Goal: Task Accomplishment & Management: Use online tool/utility

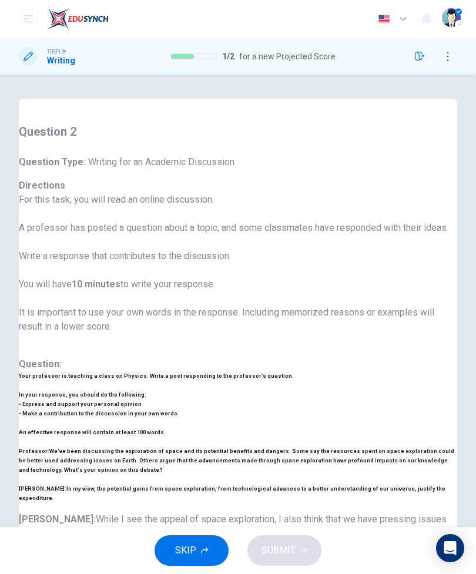
click at [45, 22] on input "checkbox" at bounding box center [11, 11] width 67 height 22
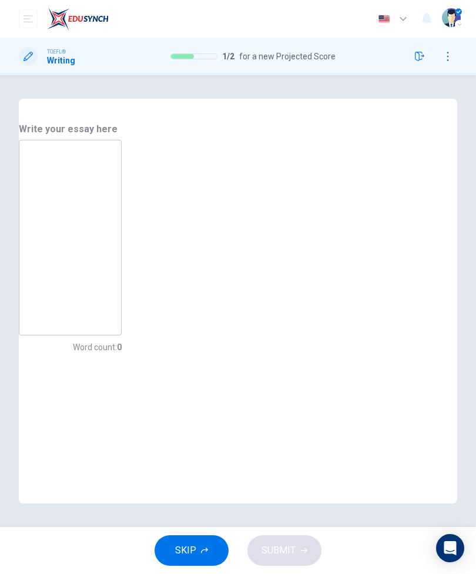
click at [56, 22] on input "checkbox" at bounding box center [22, 11] width 67 height 22
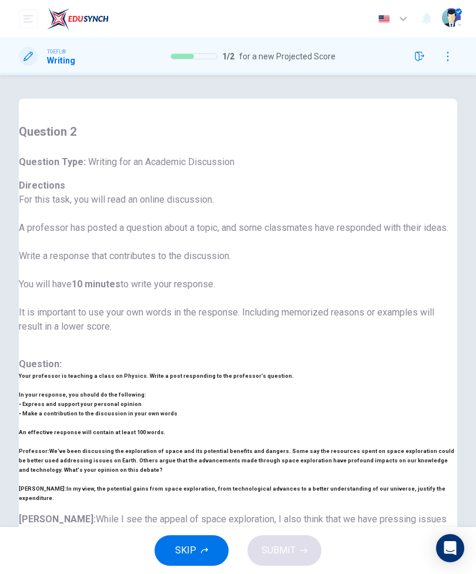
scroll to position [-1, 0]
click at [45, 22] on input "checkbox" at bounding box center [11, 11] width 67 height 22
checkbox input "true"
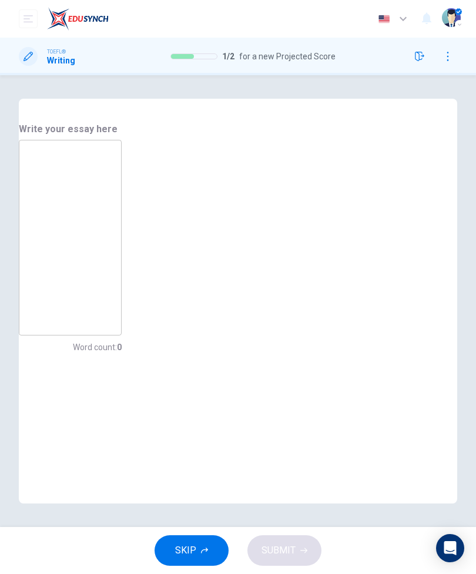
click at [113, 247] on textarea at bounding box center [70, 238] width 86 height 176
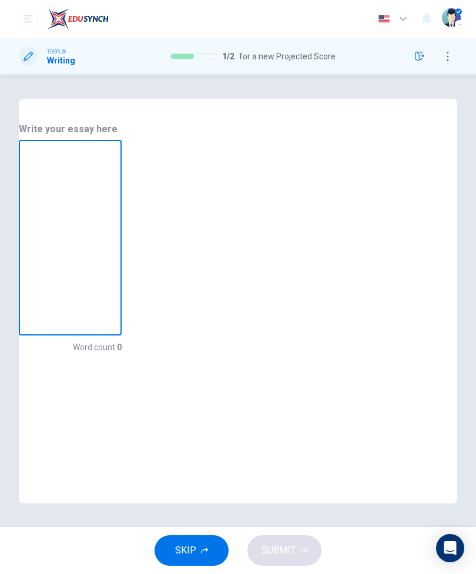
type textarea "T"
type textarea "x"
type textarea "Th"
type textarea "x"
type textarea "The"
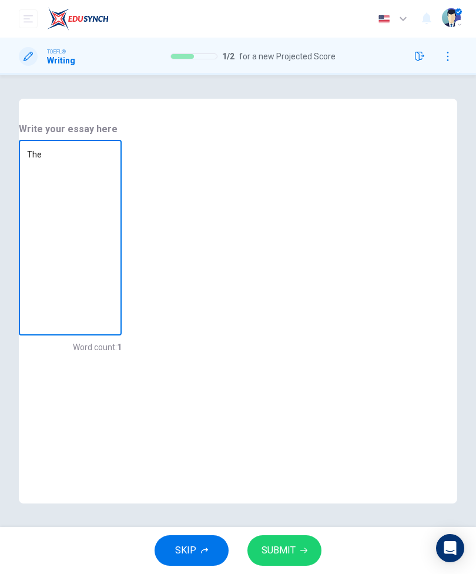
type textarea "x"
type textarea "The"
type textarea "x"
type textarea "The r"
type textarea "x"
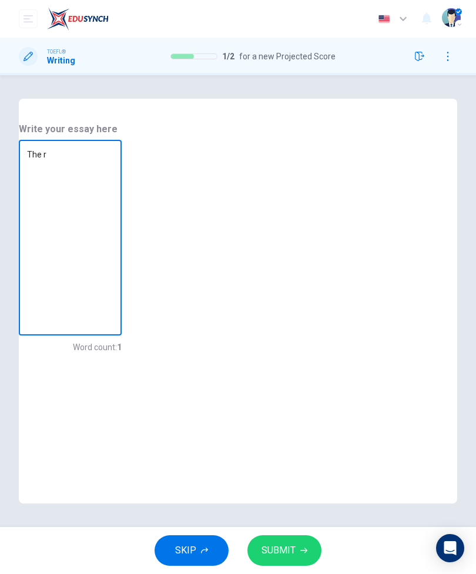
type textarea "The re"
type textarea "x"
type textarea "The rea"
type textarea "x"
type textarea "The read"
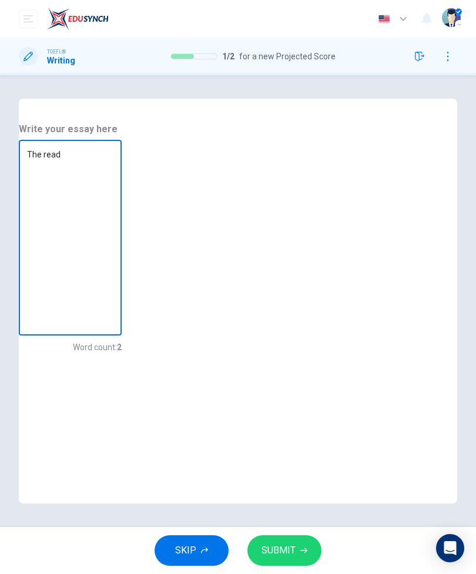
type textarea "x"
type textarea "The readi"
type textarea "x"
type textarea "The readin"
type textarea "x"
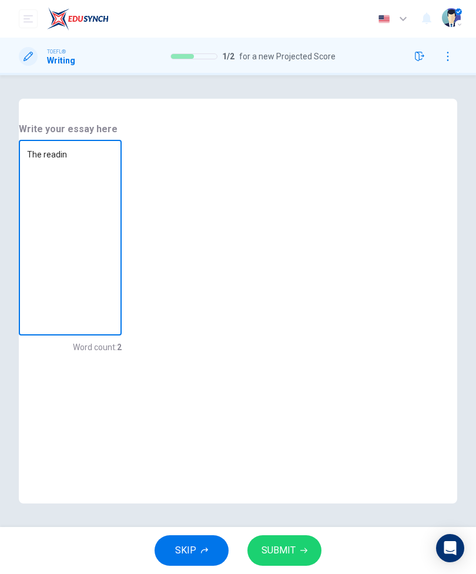
type textarea "The reading"
type textarea "x"
type textarea "The reading"
type textarea "x"
click at [113, 243] on textarea "The reading" at bounding box center [70, 238] width 86 height 176
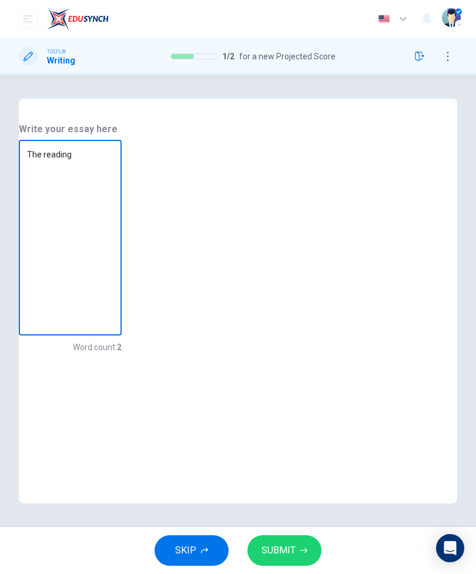
type textarea "The reading p"
type textarea "x"
type textarea "The reading pa"
type textarea "x"
type textarea "The reading pas"
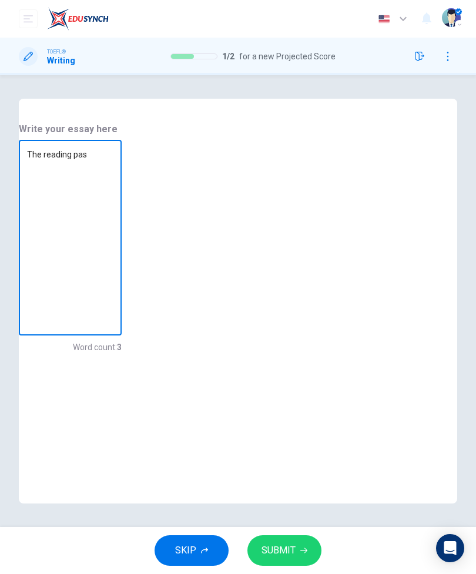
type textarea "x"
type textarea "The reading pass"
type textarea "x"
type textarea "The reading passa"
type textarea "x"
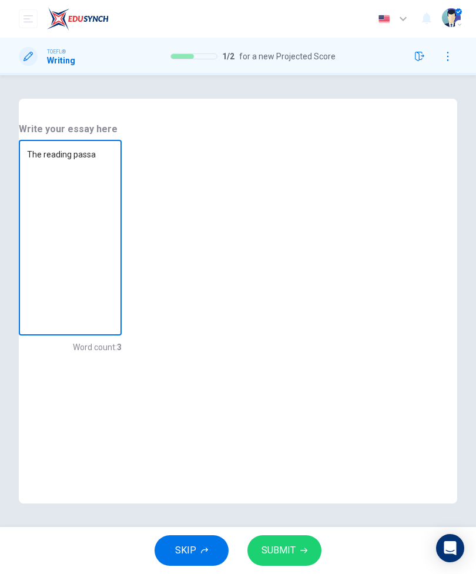
click at [113, 232] on textarea "The reading passa" at bounding box center [70, 238] width 86 height 176
type textarea "The reading passag"
type textarea "x"
type textarea "The reading passage"
type textarea "x"
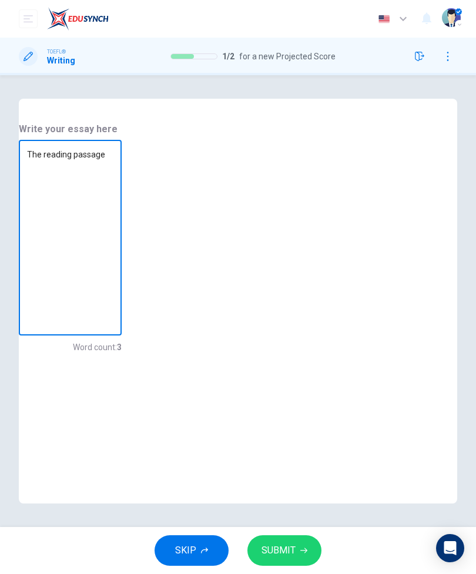
type textarea "The reading passage"
type textarea "x"
type textarea "The reading passage s"
type textarea "x"
type textarea "The reading passage su"
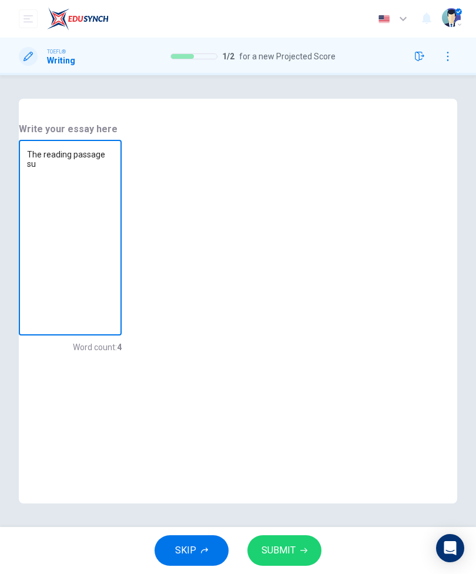
type textarea "x"
type textarea "The reading passage sug"
type textarea "x"
type textarea "The reading passage [PERSON_NAME]"
type textarea "x"
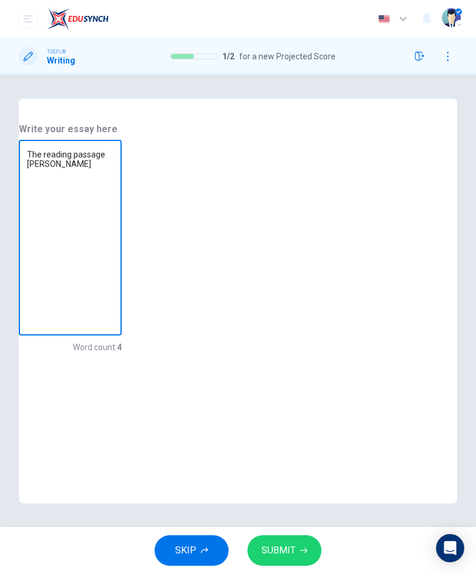
type textarea "The reading passage sugge"
type textarea "x"
type textarea "The reading passage sugges"
type textarea "x"
type textarea "The reading passage suggest"
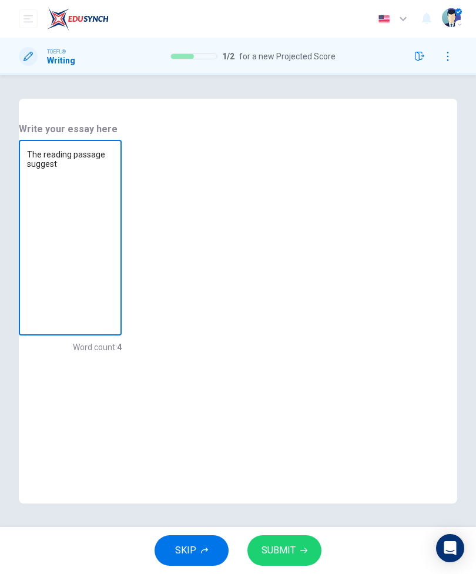
type textarea "x"
type textarea "The reading passage suggest"
type textarea "x"
click at [113, 220] on textarea "The reading passage suggest" at bounding box center [70, 238] width 86 height 176
type textarea "The reading passage suggest"
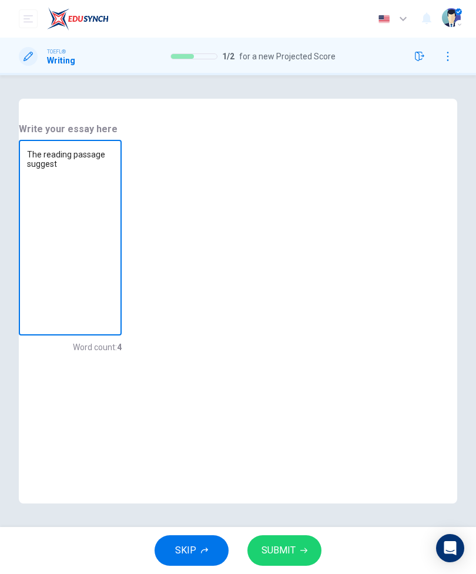
type textarea "x"
type textarea "The reading passage suggests"
type textarea "x"
type textarea "The reading passage suggests"
type textarea "x"
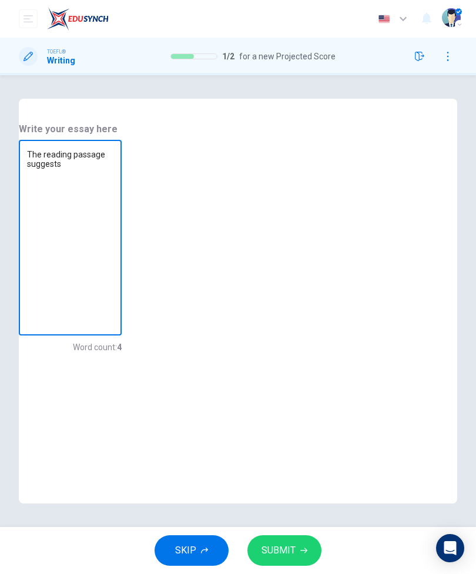
type textarea "The reading passage suggests t"
type textarea "x"
type textarea "The reading passage suggests th"
type textarea "x"
type textarea "The reading passage suggests tha"
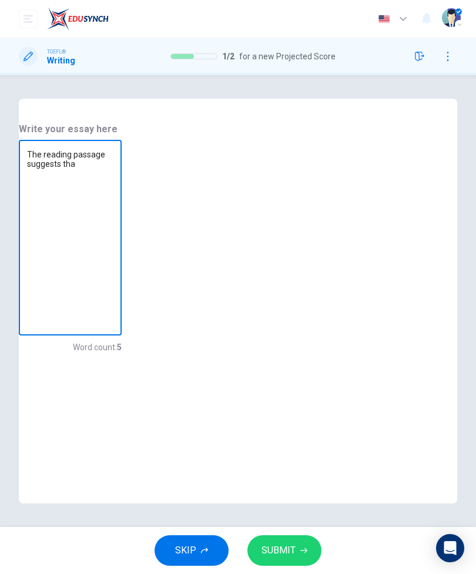
type textarea "x"
type textarea "The reading passage suggests that"
type textarea "x"
type textarea "The reading passage suggests that"
type textarea "x"
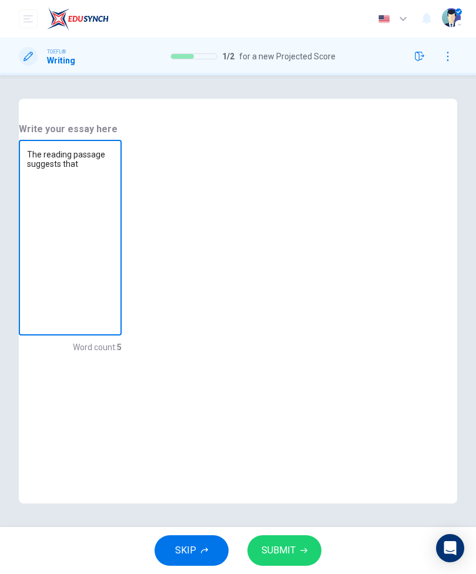
type textarea "The reading passage suggests that t"
type textarea "x"
type textarea "The reading passage suggests that th"
type textarea "x"
type textarea "The reading passage suggests that the"
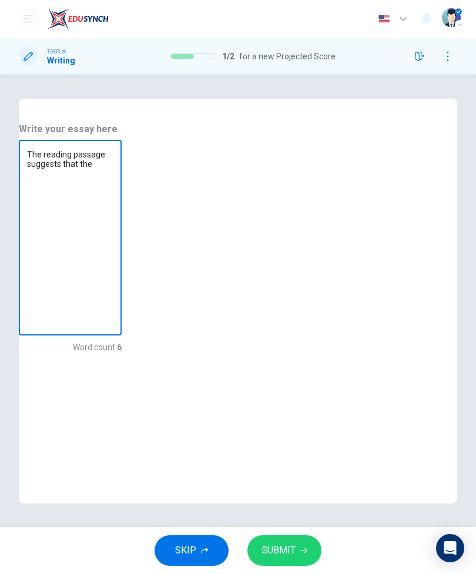
type textarea "x"
type textarea "The reading passage suggests that the"
type textarea "x"
click at [113, 238] on textarea "The reading passage suggests that the" at bounding box center [70, 238] width 86 height 176
type textarea "The reading passage suggests that the b"
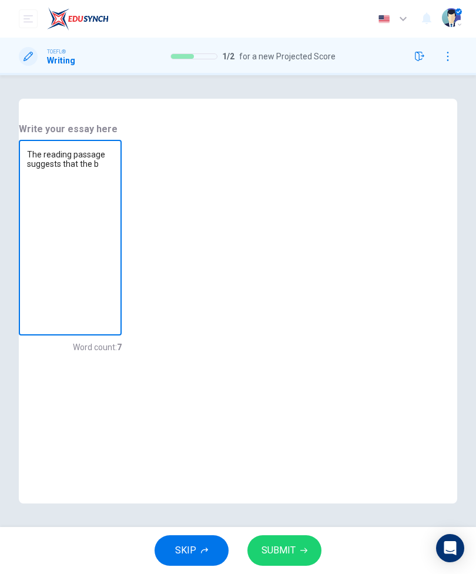
type textarea "x"
type textarea "The reading passage suggests that the be"
type textarea "x"
type textarea "The reading passage suggests that the bes"
type textarea "x"
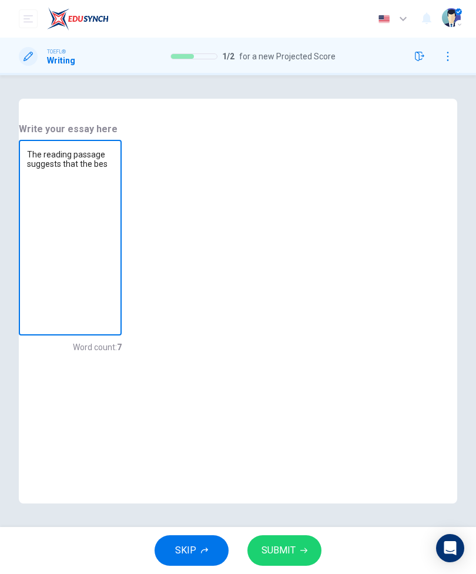
type textarea "The reading passage suggests that the best"
type textarea "x"
type textarea "The reading passage suggests that the best"
type textarea "x"
type textarea "The reading passage suggests that the best w"
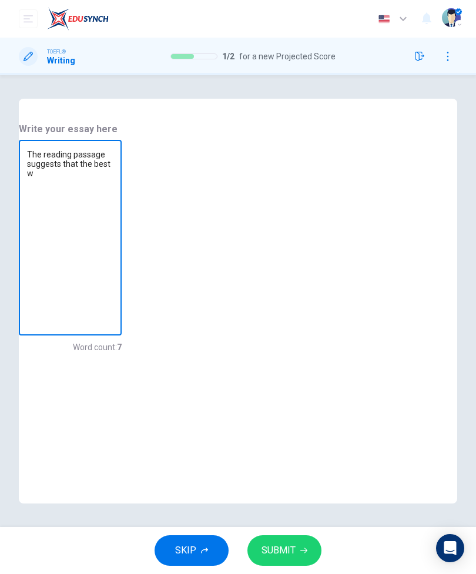
type textarea "x"
type textarea "The reading passage suggests that the best wa"
type textarea "x"
type textarea "The reading passage suggests that the best way"
type textarea "x"
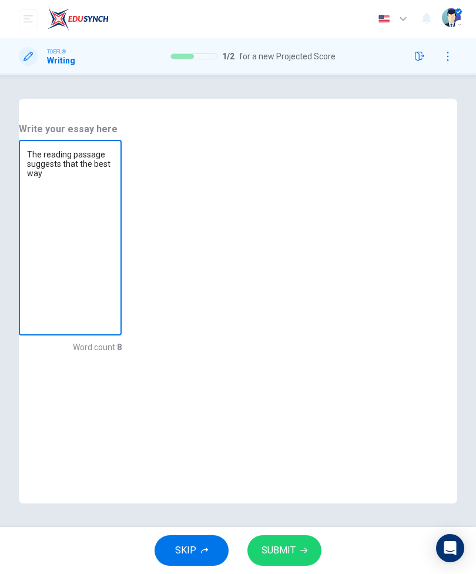
type textarea "The reading passage suggests that the best way"
type textarea "x"
type textarea "The reading passage suggests that the best way t"
type textarea "x"
type textarea "The reading passage suggests that the best way to"
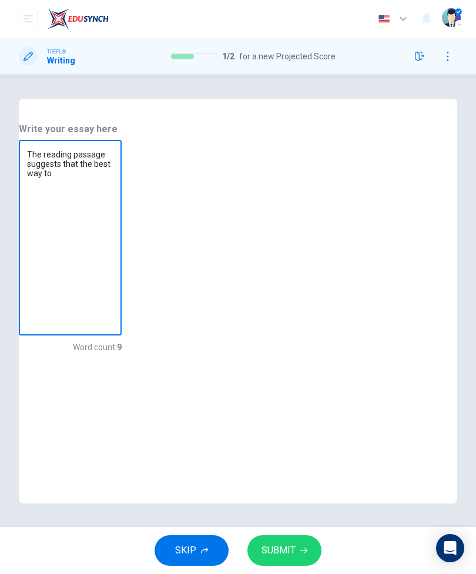
type textarea "x"
type textarea "The reading passage suggests that the best way to"
type textarea "x"
type textarea "The reading passage suggests that the best way to t"
type textarea "x"
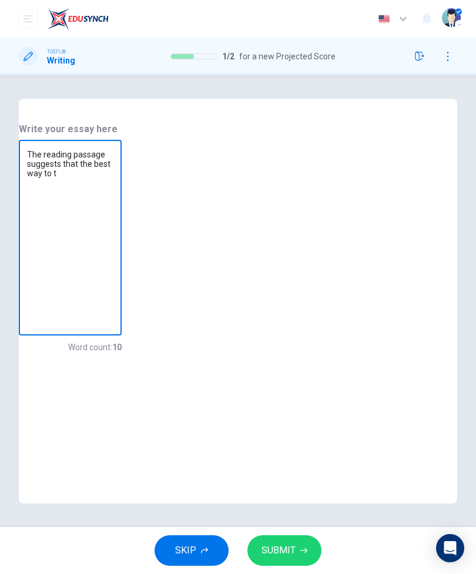
type textarea "The reading passage suggests that the best way to te"
type textarea "x"
type textarea "The reading passage suggests that the best way to tea"
type textarea "x"
type textarea "The reading passage suggests that the best way to teac"
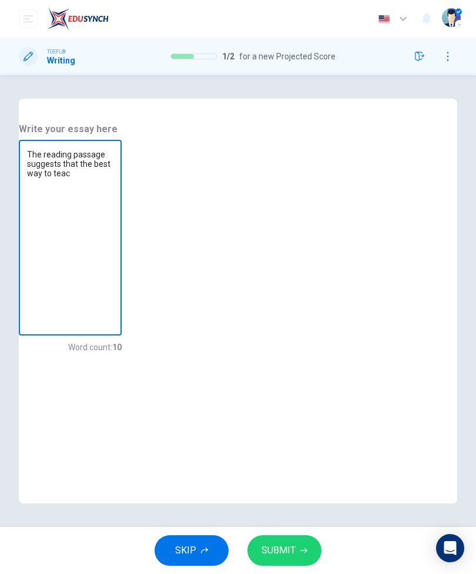
type textarea "x"
type textarea "The reading passage suggests that the best way to teach"
type textarea "x"
type textarea "The reading passage suggests that the best way to teach"
type textarea "x"
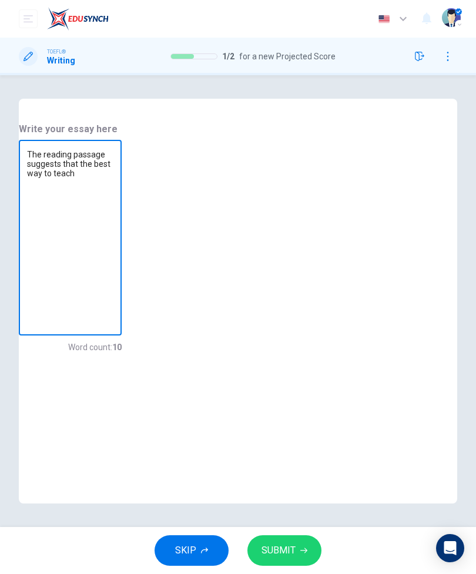
click at [113, 239] on textarea "The reading passage suggests that the best way to teach" at bounding box center [70, 238] width 86 height 176
type textarea "The reading passage suggests that the best way to teach p"
type textarea "x"
type textarea "The reading passage suggests that the best way to teach ph"
type textarea "x"
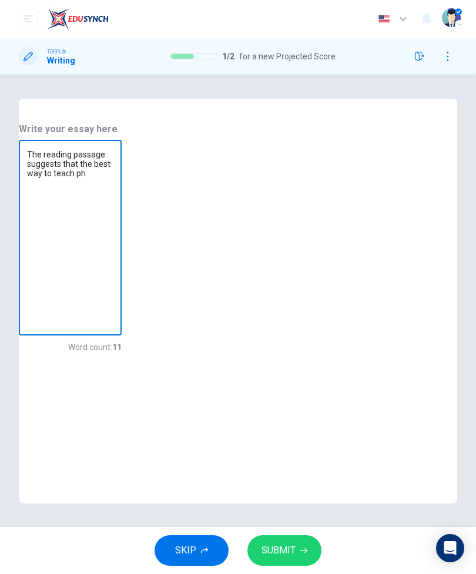
type textarea "The reading passage suggests that the best way to teach phy"
type textarea "x"
type textarea "The reading passage suggests that the best way to teach phys"
type textarea "x"
type textarea "The reading passage suggests that the best way to teach physi"
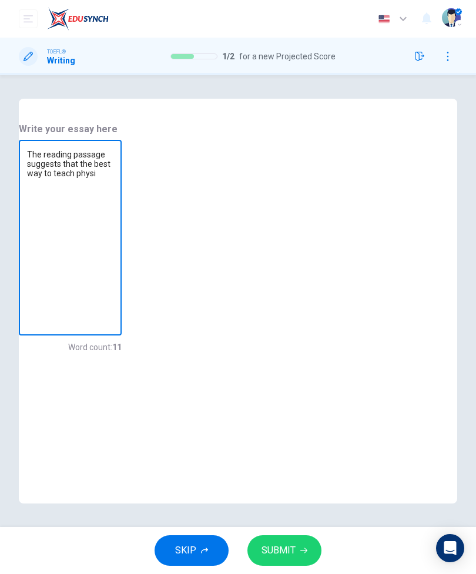
type textarea "x"
type textarea "The reading passage suggests that the best way to teach physic"
type textarea "x"
type textarea "The reading passage suggests that the best way to teach physics"
type textarea "x"
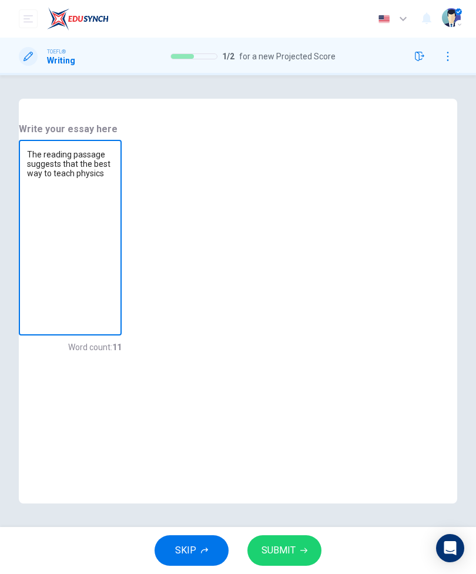
type textarea "The reading passage suggests that the best way to teach physics"
type textarea "x"
type textarea "The reading passage suggests that the best way to teach physics i"
type textarea "x"
type textarea "The reading passage suggests that the best way to teach physics is"
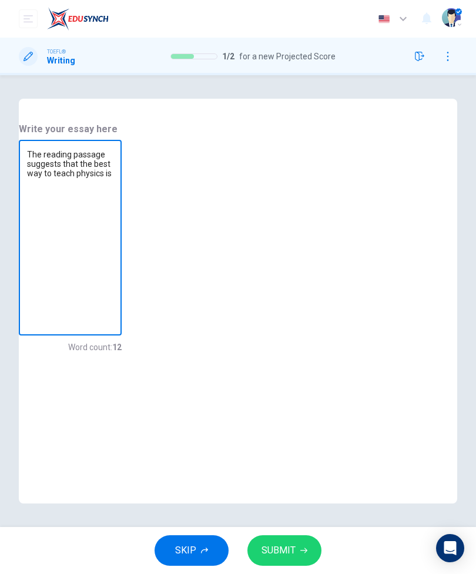
type textarea "x"
type textarea "The reading passage suggests that the best way to teach physics is"
type textarea "x"
click at [113, 213] on textarea "The reading passage suggests that the best way to teach physics is" at bounding box center [70, 238] width 86 height 176
type textarea "The reading passage suggests that the best way to teach physics is t"
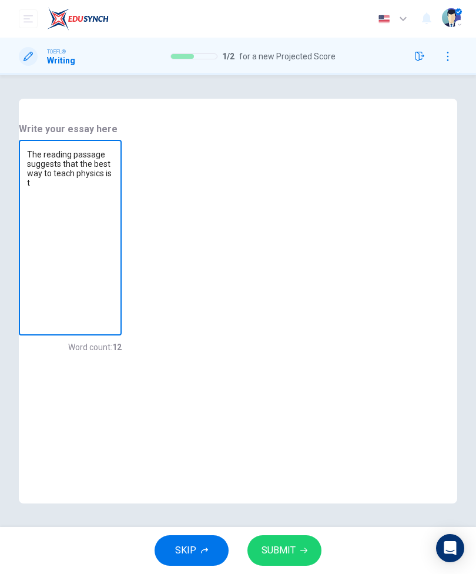
type textarea "x"
type textarea "The reading passage suggests that the best way to teach physics is th"
type textarea "x"
type textarea "The reading passage suggests that the best way to teach physics is thr"
type textarea "x"
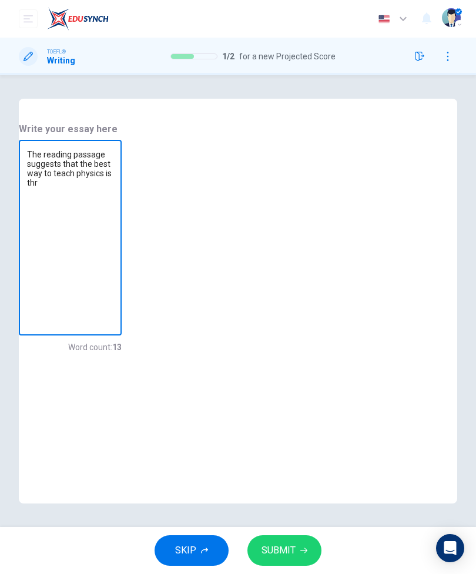
type textarea "The reading passage suggests that the best way to teach physics is thro"
type textarea "x"
click at [113, 233] on textarea "The reading passage suggests that the best way to teach physics is thro" at bounding box center [70, 238] width 86 height 176
type textarea "The reading passage suggests that the best way to teach physics is throu"
type textarea "x"
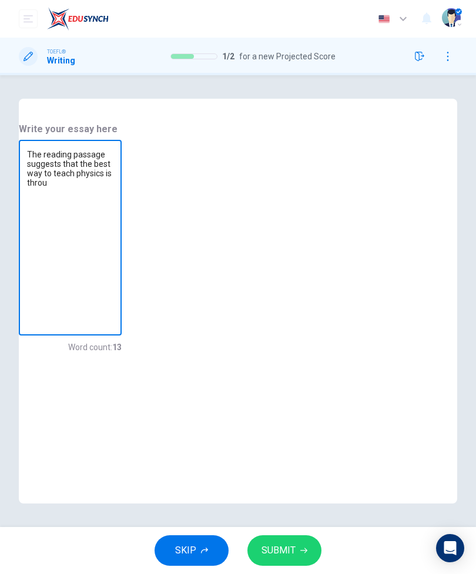
type textarea "The reading passage suggests that the best way to teach physics is throug"
type textarea "x"
type textarea "The reading passage suggests that the best way to teach physics is through"
type textarea "x"
type textarea "The reading passage suggests that the best way to teach physics is through"
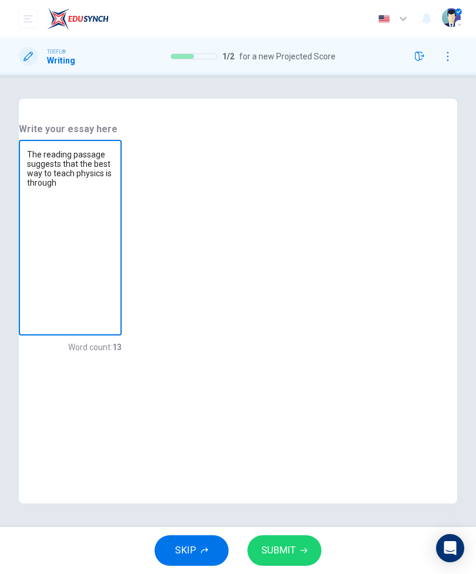
type textarea "x"
click at [113, 209] on textarea "The reading passage suggests that the best way to teach physics is through" at bounding box center [70, 238] width 86 height 176
type textarea "The reading passage suggests that the best way to teach physics is through t"
type textarea "x"
type textarea "The reading passage suggests that the best way to teach physics is through tr"
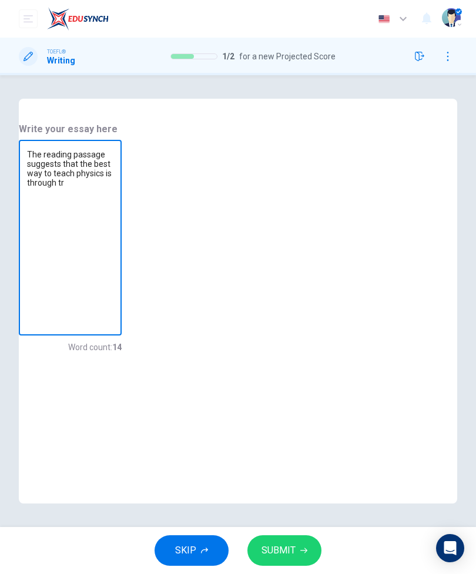
type textarea "x"
type textarea "The reading passage suggests that the best way to teach physics is through tra"
type textarea "x"
type textarea "The reading passage suggests that the best way to teach physics is through trad"
type textarea "x"
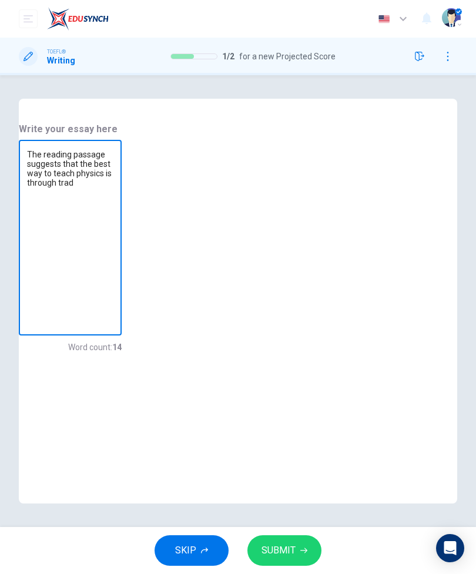
type textarea "The reading passage suggests that the best way to teach physics is through tradi"
type textarea "x"
type textarea "The reading passage suggests that the best way to teach physics is through trad…"
type textarea "x"
type textarea "The reading passage suggests that the best way to teach physics is through trad…"
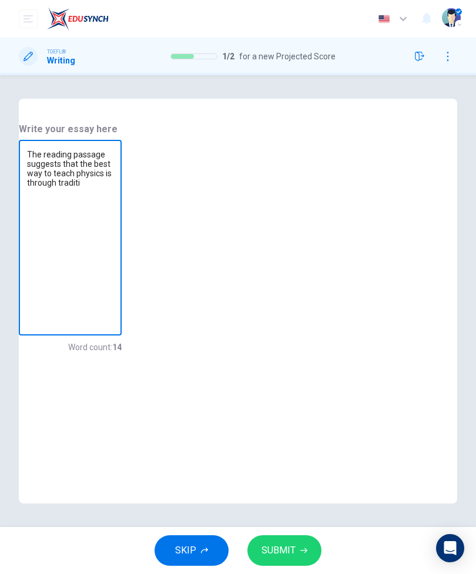
type textarea "x"
type textarea "The reading passage suggests that the best way to teach physics is through trad…"
type textarea "x"
type textarea "The reading passage suggests that the best way to teach physics is through trad…"
type textarea "x"
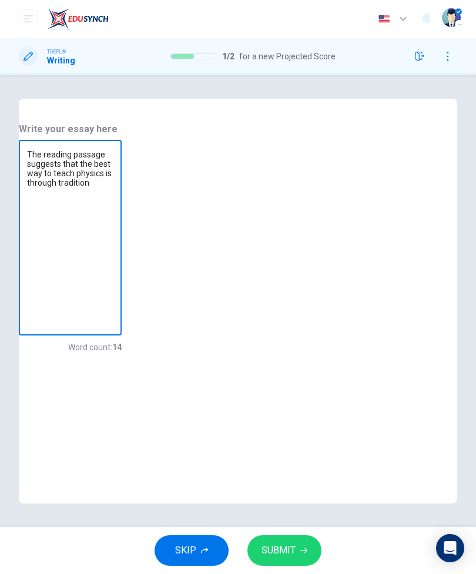
type textarea "The reading passage suggests that the best way to teach physics is through trad…"
type textarea "x"
type textarea "The reading passage suggests that the best way to teach physics is through trad…"
type textarea "x"
type textarea "The reading passage suggests that the best way to teach physics is through trad…"
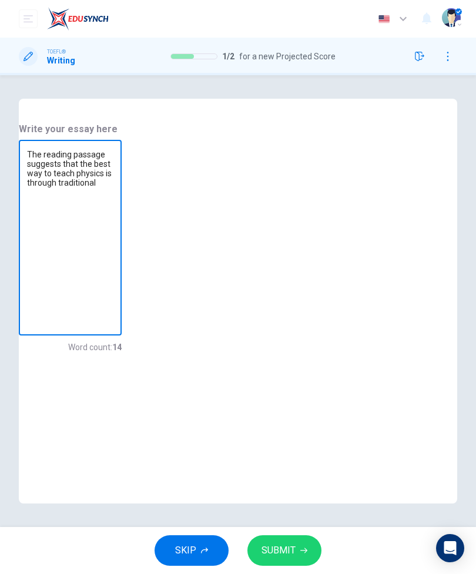
type textarea "x"
click at [113, 223] on textarea "The reading passage suggests that the best way to teach physics is through trad…" at bounding box center [70, 238] width 86 height 176
type textarea "The reading passage suggests that the best way to teach physics is through trad…"
type textarea "x"
type textarea "The reading passage suggests that the best way to teach physics is through trad…"
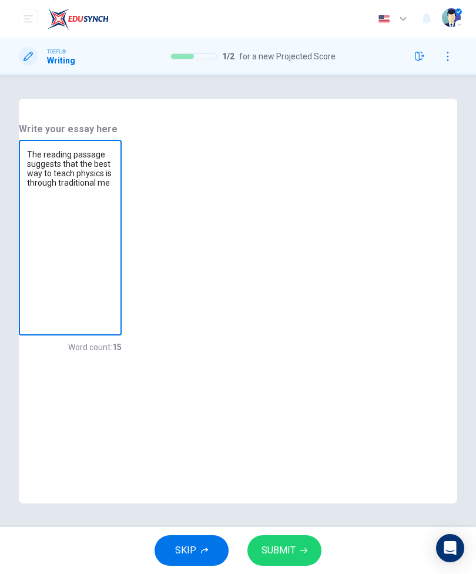
type textarea "x"
type textarea "The reading passage suggests that the best way to teach physics is through trad…"
type textarea "x"
type textarea "The reading passage suggests that the best way to teach physics is through trad…"
type textarea "x"
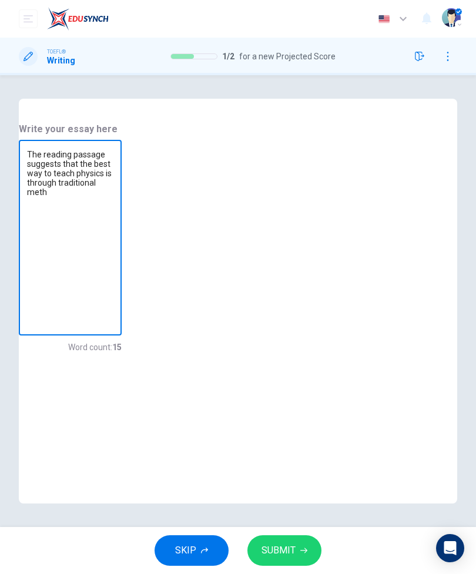
type textarea "The reading passage suggests that the best way to teach physics is through trad…"
type textarea "x"
type textarea "The reading passage suggests that the best way to teach physics is through trad…"
type textarea "x"
type textarea "The reading passage suggests that the best way to teach physics is through trad…"
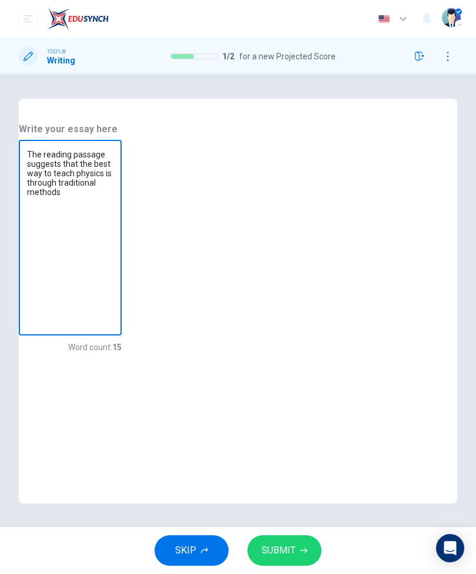
type textarea "x"
type textarea "The reading passage suggests that the best way to teach physics is through trad…"
type textarea "x"
type textarea "The reading passage suggests that the best way to teach physics is through trad…"
type textarea "x"
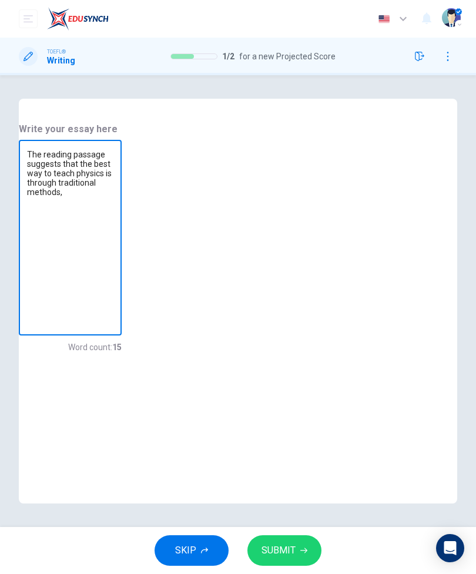
click at [113, 233] on textarea "The reading passage suggests that the best way to teach physics is through trad…" at bounding box center [70, 238] width 86 height 176
type textarea "The reading passage suggests that the best way to teach physics is through trad…"
type textarea "x"
type textarea "The reading passage suggests that the best way to teach physics is through trad…"
click at [113, 229] on textarea "The reading passage suggests that the best way to teach physics is through trad…" at bounding box center [70, 238] width 86 height 176
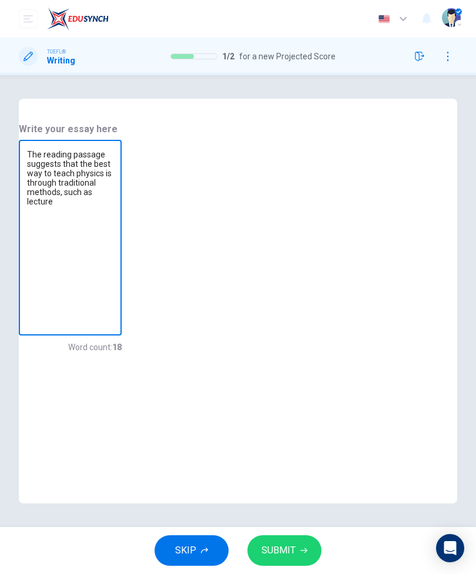
click at [113, 257] on textarea "The reading passage suggests that the best way to teach physics is through trad…" at bounding box center [70, 238] width 86 height 176
click at [113, 233] on textarea "The reading passage suggests that the best way to teach physics is through trad…" at bounding box center [70, 238] width 86 height 176
click at [113, 220] on textarea "The reading passage suggests that the best way to teach physics is through trad…" at bounding box center [70, 238] width 86 height 176
click at [113, 247] on textarea "The reading passage suggests that the best way to teach physics is through trad…" at bounding box center [70, 238] width 86 height 176
click at [113, 238] on textarea "The reading passage suggests that the best way to teach physics is through trad…" at bounding box center [70, 238] width 86 height 176
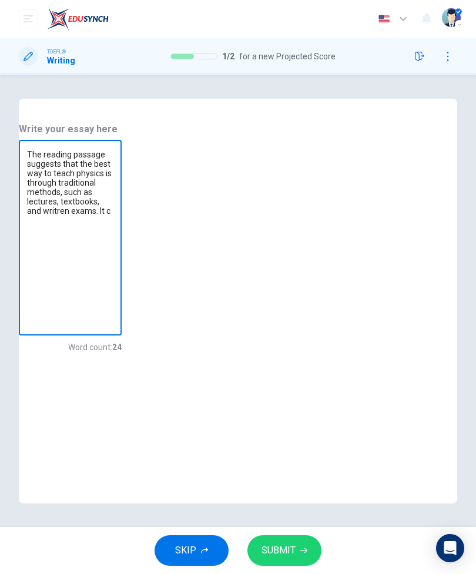
click at [113, 233] on textarea "The reading passage suggests that the best way to teach physics is through trad…" at bounding box center [70, 238] width 86 height 176
click at [113, 240] on textarea "The reading passage suggests that the best way to teach physics is through trad…" at bounding box center [70, 238] width 86 height 176
click at [435, 1] on div "Dashboard Practice Analysis Pricing English en ​ ต้นตระการ ทรัพย์ภักดี" at bounding box center [238, 19] width 438 height 38
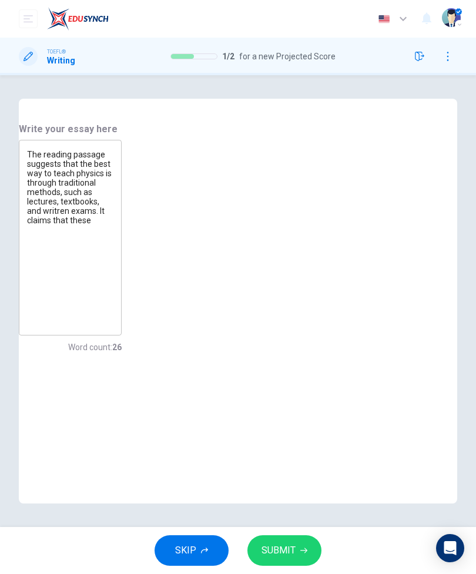
click at [113, 228] on textarea "The reading passage suggests that the best way to teach physics is through trad…" at bounding box center [70, 238] width 86 height 176
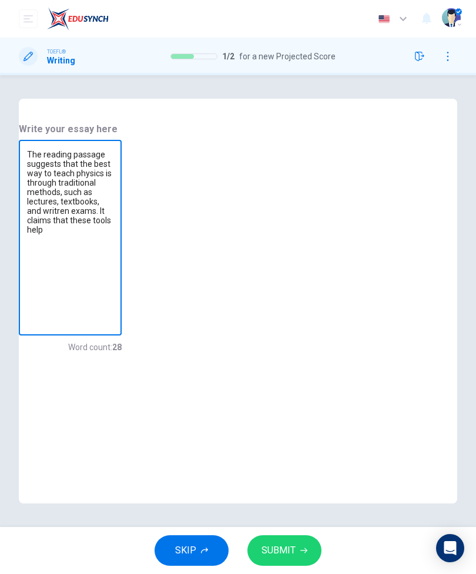
click at [113, 222] on textarea "The reading passage suggests that the best way to teach physics is through trad…" at bounding box center [70, 238] width 86 height 176
click at [113, 267] on textarea "The reading passage suggests that the best way to teach physics is through trad…" at bounding box center [70, 238] width 86 height 176
click at [113, 254] on textarea "The reading passage suggests that the best way to teach physics is through trad…" at bounding box center [70, 238] width 86 height 176
click at [113, 251] on textarea "The reading passage suggests that the best way to teach physics is through trad…" at bounding box center [70, 238] width 86 height 176
click at [113, 238] on textarea "The reading passage suggests that the best way to teach physics is through trad…" at bounding box center [70, 238] width 86 height 176
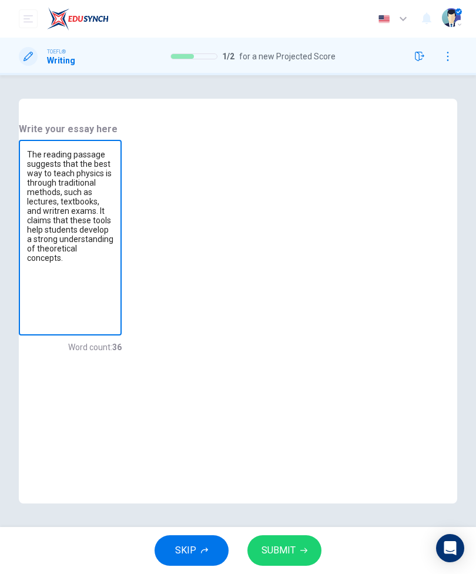
click at [113, 278] on textarea "The reading passage suggests that the best way to teach physics is through trad…" at bounding box center [70, 238] width 86 height 176
click at [113, 240] on textarea "The reading passage suggests that the best way to teach physics is through trad…" at bounding box center [70, 238] width 86 height 176
click at [113, 232] on textarea "The reading passage suggests that the best way to teach physics is through trad…" at bounding box center [70, 238] width 86 height 176
click at [79, 237] on textarea "The reading passage suggests that the best way to teach physics is through trad…" at bounding box center [70, 238] width 86 height 176
click at [113, 239] on textarea "The reading passage suggests that the best way to teach physics is through trad…" at bounding box center [70, 238] width 86 height 176
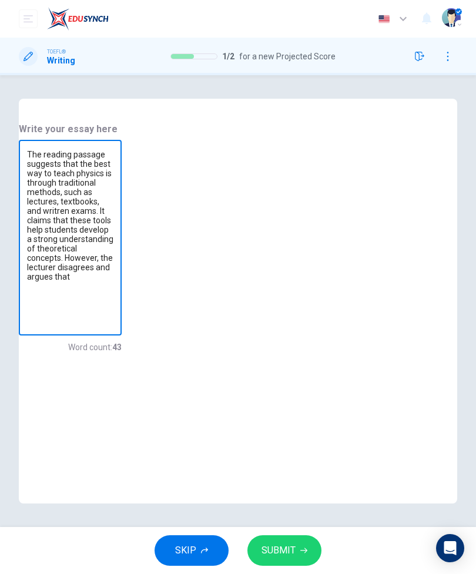
click at [113, 253] on textarea "The reading passage suggests that the best way to teach physics is through trad…" at bounding box center [70, 238] width 86 height 176
click at [113, 246] on textarea "The reading passage suggests that the best way to teach physics is through trad…" at bounding box center [70, 238] width 86 height 176
click at [113, 239] on textarea "The reading passage suggests that the best way to teach physics is through trad…" at bounding box center [70, 238] width 86 height 176
click at [113, 233] on textarea "The reading passage suggests that the best way to teach physics is through trad…" at bounding box center [70, 238] width 86 height 176
click at [113, 236] on textarea "The reading passage suggests that the best way to teach physics is through trad…" at bounding box center [70, 238] width 86 height 176
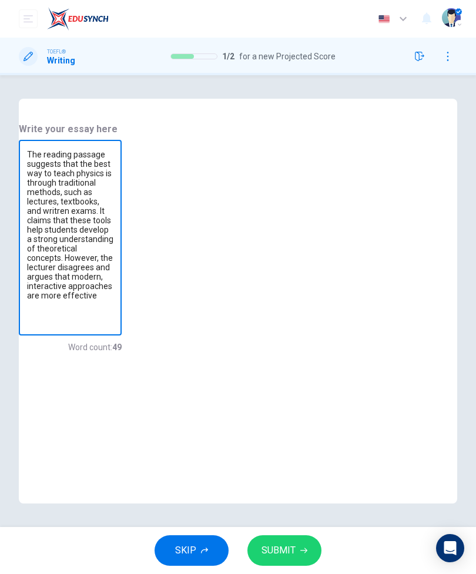
click at [431, 1] on div "Dashboard Practice Analysis Pricing English en ​ ต้นตระการ ทรัพย์ภักดี" at bounding box center [238, 19] width 438 height 38
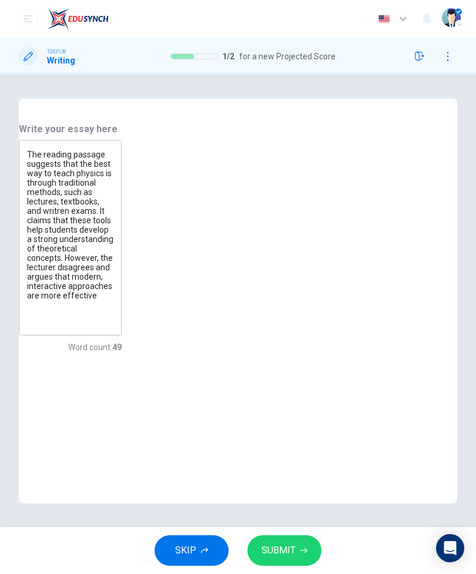
click at [113, 246] on textarea "The reading passage suggests that the best way to teach physics is through trad…" at bounding box center [70, 238] width 86 height 176
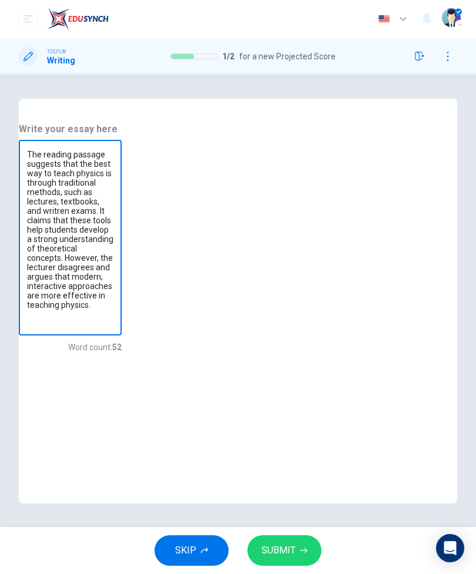
click at [113, 270] on textarea "The reading passage suggests that the best way to teach physics is through trad…" at bounding box center [70, 238] width 86 height 176
click at [113, 280] on textarea "The reading passage suggests that the best way to teach physics is through trad…" at bounding box center [70, 238] width 86 height 176
click at [113, 273] on textarea "The reading passage suggests that the best way to teach physics is through trad…" at bounding box center [70, 238] width 86 height 176
click at [113, 322] on textarea "The reading passage suggests that the best way to teach physics is through trad…" at bounding box center [70, 238] width 86 height 176
click at [113, 299] on textarea "The reading passage suggests that the best way to teach physics is through trad…" at bounding box center [70, 238] width 86 height 176
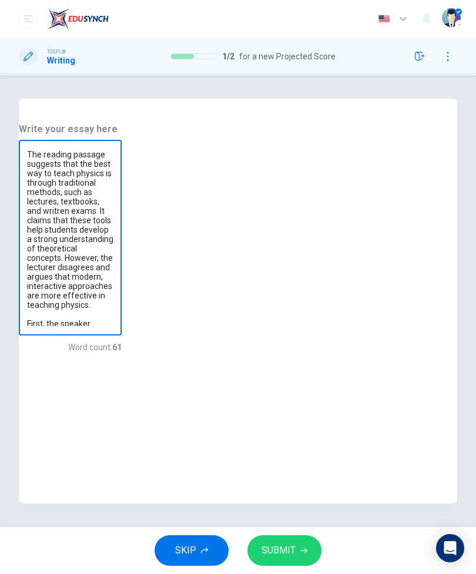
click at [113, 313] on textarea "The reading passage suggests that the best way to teach physics is through trad…" at bounding box center [70, 238] width 86 height 176
click at [113, 311] on textarea "The reading passage suggests that the best way to teach physics is through trad…" at bounding box center [70, 238] width 86 height 176
click at [113, 262] on textarea "The reading passage suggests that the best way to teach physics is through trad…" at bounding box center [70, 238] width 86 height 176
click at [113, 260] on textarea "The reading passage suggests that the best way to teach physics is through trad…" at bounding box center [70, 238] width 86 height 176
click at [113, 282] on textarea "The reading passage suggests that the best way to teach physics is through trad…" at bounding box center [70, 238] width 86 height 176
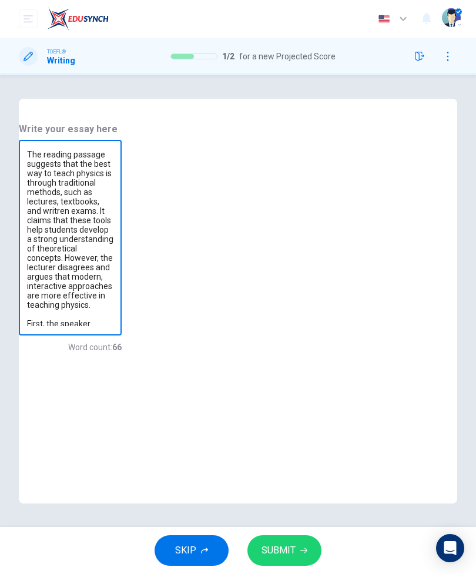
click at [113, 277] on textarea "The reading passage suggests that the best way to teach physics is through trad…" at bounding box center [70, 238] width 86 height 176
click at [122, 276] on div "The reading passage suggests that the best way to teach physics is through trad…" at bounding box center [70, 238] width 103 height 196
click at [113, 288] on textarea "The reading passage suggests that the best way to teach physics is through trad…" at bounding box center [70, 238] width 86 height 176
click at [113, 275] on textarea "The reading passage suggests that the best way to teach physics is through trad…" at bounding box center [70, 238] width 86 height 176
click at [113, 288] on textarea "The reading passage suggests that the best way to teach physics is through trad…" at bounding box center [70, 238] width 86 height 176
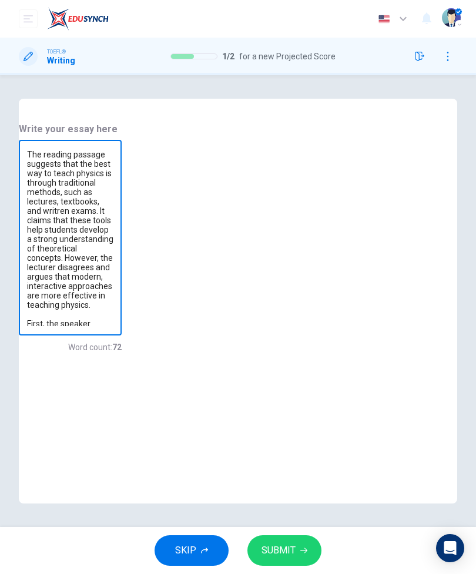
click at [113, 286] on textarea "The reading passage suggests that the best way to teach physics is through trad…" at bounding box center [70, 238] width 86 height 176
click at [113, 294] on textarea "The reading passage suggests that the best way to teach physics is through trad…" at bounding box center [70, 238] width 86 height 176
click at [113, 282] on textarea "The reading passage suggests that the best way to teach physics is through trad…" at bounding box center [70, 238] width 86 height 176
click at [113, 280] on textarea "The reading passage suggests that the best way to teach physics is through trad…" at bounding box center [70, 238] width 86 height 176
click at [113, 291] on textarea "The reading passage suggests that the best way to teach physics is through trad…" at bounding box center [70, 238] width 86 height 176
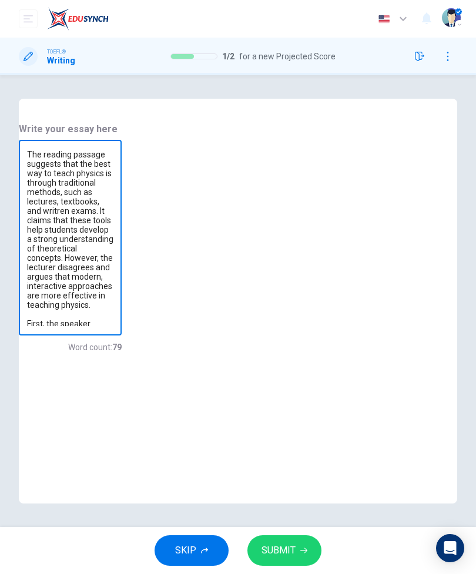
click at [113, 300] on textarea "The reading passage suggests that the best way to teach physics is through trad…" at bounding box center [70, 238] width 86 height 176
click at [113, 294] on textarea "The reading passage suggests that the best way to teach physics is through trad…" at bounding box center [70, 238] width 86 height 176
click at [113, 292] on textarea "The reading passage suggests that the best way to teach physics is through trad…" at bounding box center [70, 238] width 86 height 176
click at [113, 276] on textarea "The reading passage suggests that the best way to teach physics is through trad…" at bounding box center [70, 238] width 86 height 176
click at [113, 290] on textarea "The reading passage suggests that the best way to teach physics is through trad…" at bounding box center [70, 238] width 86 height 176
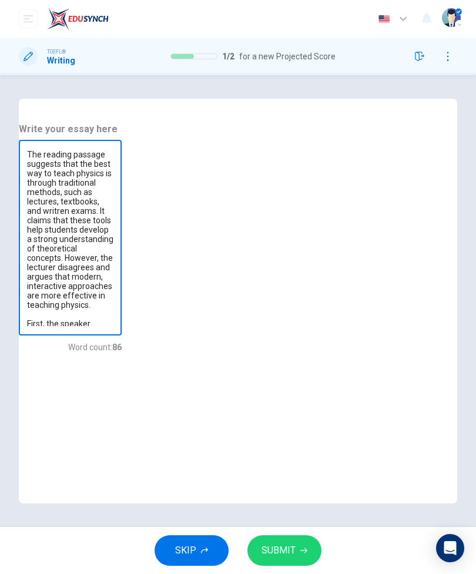
click at [113, 289] on textarea "The reading passage suggests that the best way to teach physics is through trad…" at bounding box center [70, 238] width 86 height 176
click at [113, 290] on textarea "The reading passage suggests that the best way to teach physics is through trad…" at bounding box center [70, 238] width 86 height 176
click at [113, 302] on textarea "The reading passage suggests that the best way to teach physics is through trad…" at bounding box center [70, 238] width 86 height 176
click at [113, 286] on textarea "The reading passage suggests that the best way to teach physics is through trad…" at bounding box center [70, 238] width 86 height 176
click at [113, 298] on textarea "The reading passage suggests that the best way to teach physics is through trad…" at bounding box center [70, 238] width 86 height 176
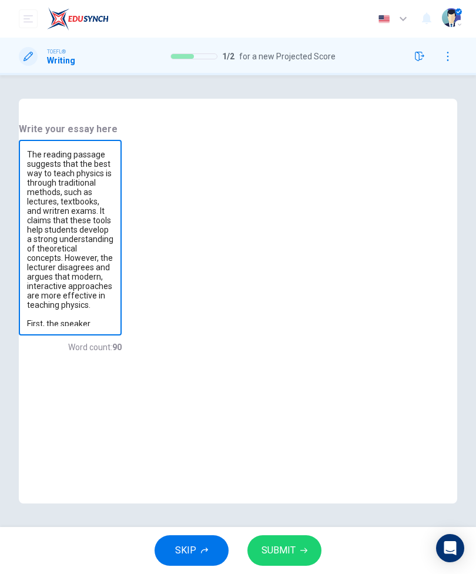
click at [113, 292] on textarea "The reading passage suggests that the best way to teach physics is through trad…" at bounding box center [70, 238] width 86 height 176
click at [113, 316] on textarea "The reading passage suggests that the best way to teach physics is through trad…" at bounding box center [70, 238] width 86 height 176
click at [113, 308] on textarea "The reading passage suggests that the best way to teach physics is through trad…" at bounding box center [70, 238] width 86 height 176
click at [113, 307] on textarea "The reading passage suggests that the best way to teach physics is through trad…" at bounding box center [70, 238] width 86 height 176
click at [113, 303] on textarea "The reading passage suggests that the best way to teach physics is through trad…" at bounding box center [70, 238] width 86 height 176
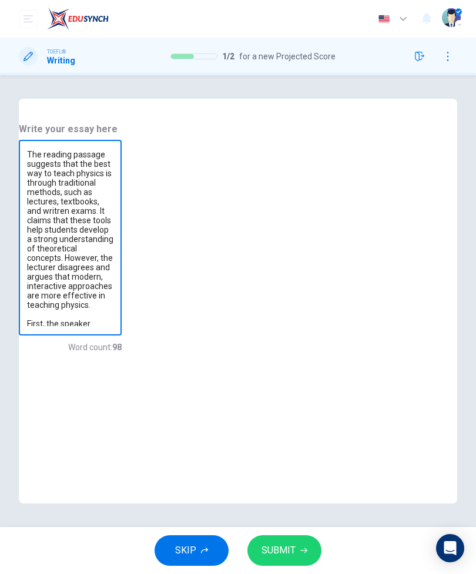
click at [113, 326] on textarea "The reading passage suggests that the best way to teach physics is through trad…" at bounding box center [70, 238] width 86 height 176
click at [113, 302] on textarea "The reading passage suggests that the best way to teach physics is through trad…" at bounding box center [70, 238] width 86 height 176
click at [113, 314] on textarea "The reading passage suggests that the best way to teach physics is through trad…" at bounding box center [70, 238] width 86 height 176
click at [113, 324] on textarea "The reading passage suggests that the best way to teach physics is through trad…" at bounding box center [70, 238] width 86 height 176
click at [113, 325] on textarea "The reading passage suggests that the best way to teach physics is through trad…" at bounding box center [70, 238] width 86 height 176
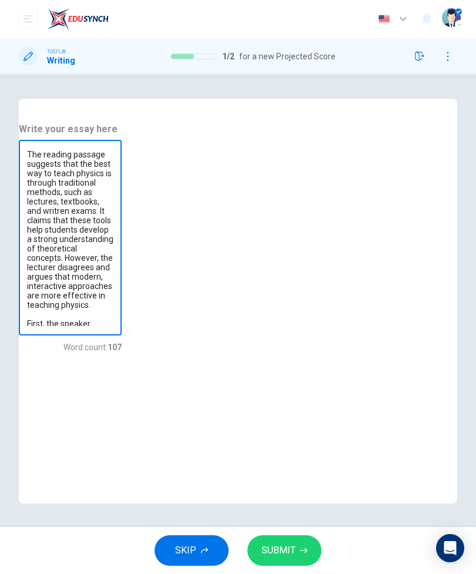
click at [442, 0] on div "Dashboard Practice Analysis Pricing English en ​ ต้นตระการ ทรัพย์ภักดี" at bounding box center [238, 19] width 438 height 38
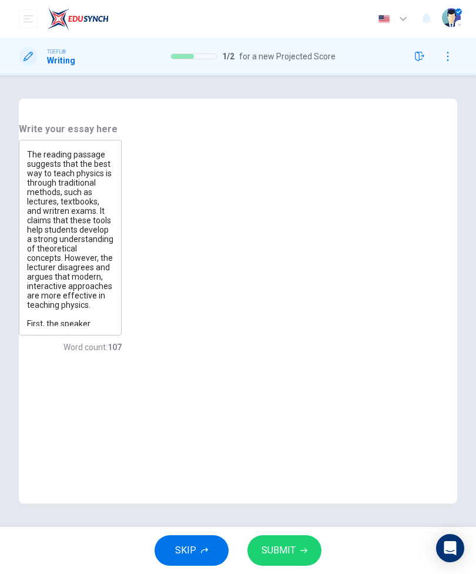
click at [113, 320] on textarea "The reading passage suggests that the best way to teach physics is through trad…" at bounding box center [70, 238] width 86 height 176
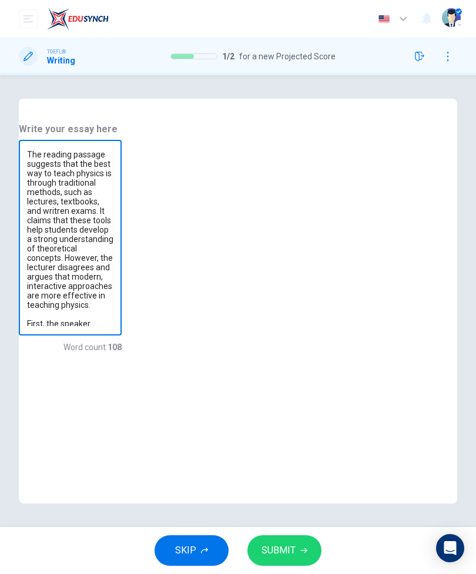
click at [113, 309] on textarea "The reading passage suggests that the best way to teach physics is through trad…" at bounding box center [70, 238] width 86 height 176
click at [113, 322] on textarea "The reading passage suggests that the best way to teach physics is through trad…" at bounding box center [70, 238] width 86 height 176
click at [113, 316] on textarea "The reading passage suggests that the best way to teach physics is through trad…" at bounding box center [70, 238] width 86 height 176
click at [113, 326] on textarea "The reading passage suggests that the best way to teach physics is through trad…" at bounding box center [70, 238] width 86 height 176
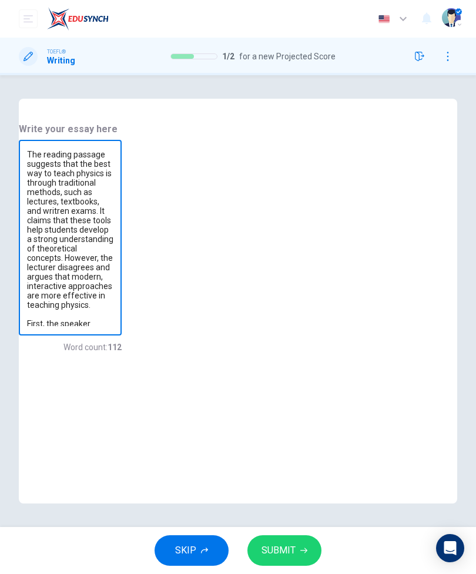
click at [113, 326] on textarea "The reading passage suggests that the best way to teach physics is through trad…" at bounding box center [70, 238] width 86 height 176
click at [113, 324] on textarea "The reading passage suggests that the best way to teach physics is through trad…" at bounding box center [70, 238] width 86 height 176
click at [113, 326] on textarea "The reading passage suggests that the best way to teach physics is through trad…" at bounding box center [70, 238] width 86 height 176
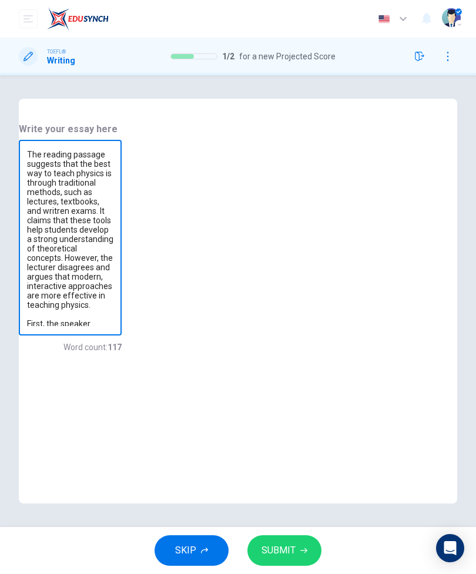
click at [113, 326] on textarea "The reading passage suggests that the best way to teach physics is through trad…" at bounding box center [70, 238] width 86 height 176
click at [113, 320] on textarea "The reading passage suggests that the best way to teach physics is through trad…" at bounding box center [70, 238] width 86 height 176
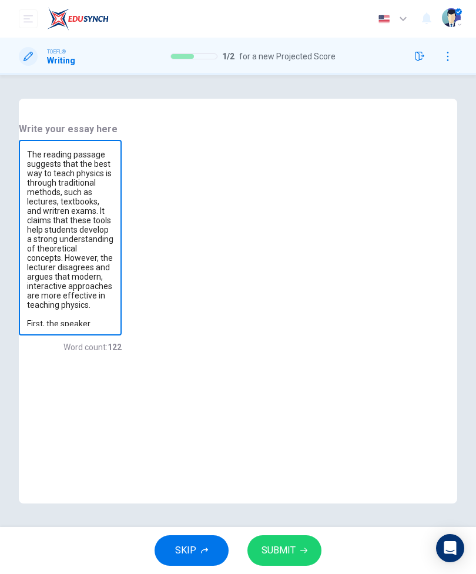
click at [113, 326] on textarea "The reading passage suggests that the best way to teach physics is through trad…" at bounding box center [70, 238] width 86 height 176
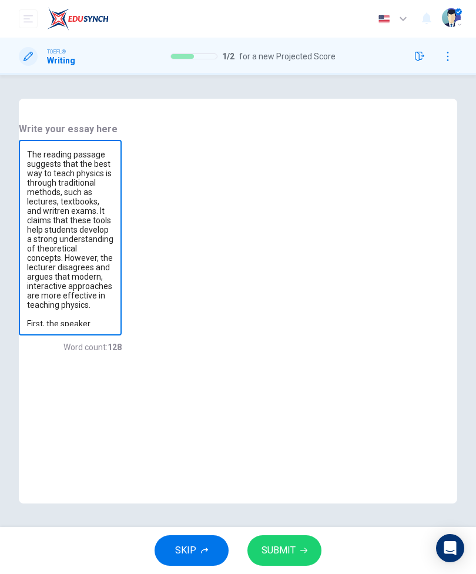
click at [113, 326] on textarea "The reading passage suggests that the best way to teach physics is through trad…" at bounding box center [70, 238] width 86 height 176
click at [113, 295] on textarea "The reading passage suggests that the best way to teach physics is through trad…" at bounding box center [70, 238] width 86 height 176
click at [113, 326] on textarea "The reading passage suggests that the best way to teach physics is through trad…" at bounding box center [70, 238] width 86 height 176
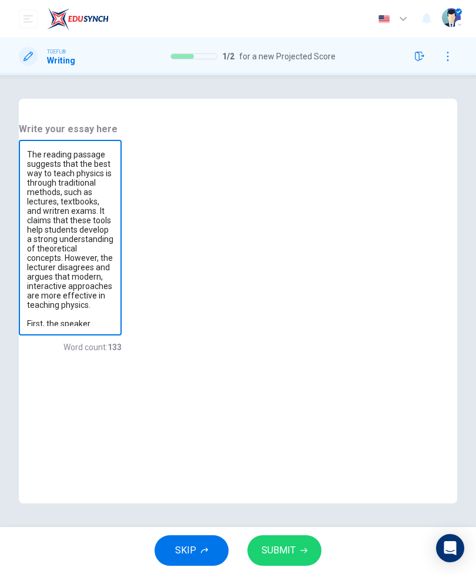
click at [428, 0] on div "Dashboard Practice Analysis Pricing English en ​ ต้นตระการ ทรัพย์ภักดี" at bounding box center [238, 19] width 438 height 38
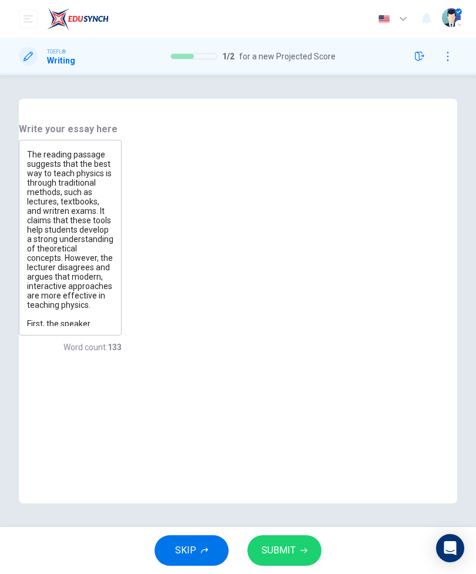
click at [113, 326] on textarea "The reading passage suggests that the best way to teach physics is through trad…" at bounding box center [70, 238] width 86 height 176
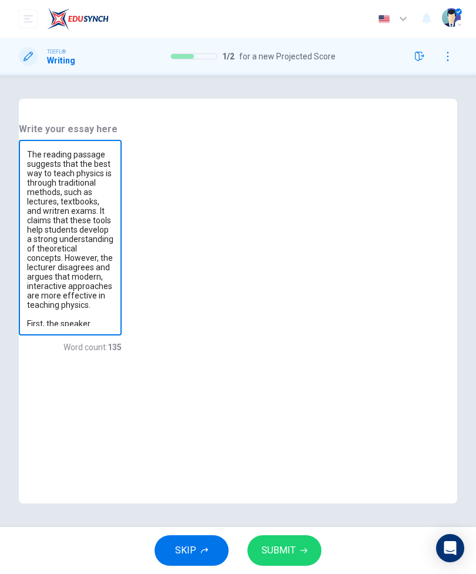
click at [113, 326] on textarea "The reading passage suggests that the best way to teach physics is through trad…" at bounding box center [70, 238] width 86 height 176
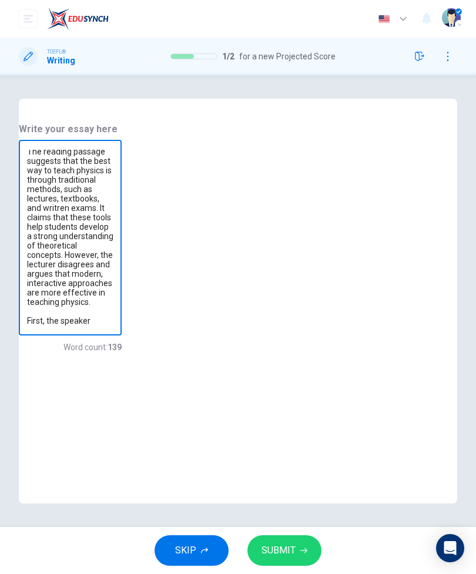
click at [113, 326] on textarea "The reading passage suggests that the best way to teach physics is through trad…" at bounding box center [70, 238] width 86 height 176
click at [122, 336] on div "The reading passage suggests that the best way to teach physics is through trad…" at bounding box center [70, 238] width 103 height 196
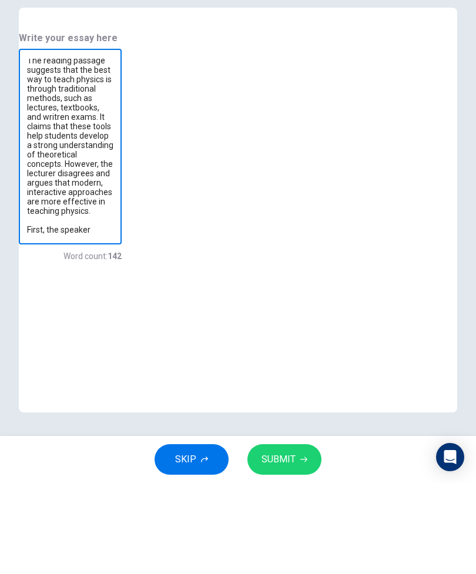
click at [424, 75] on div "Question 2 Question Type : Writing for an Academic Discussion Directions For th…" at bounding box center [238, 301] width 476 height 452
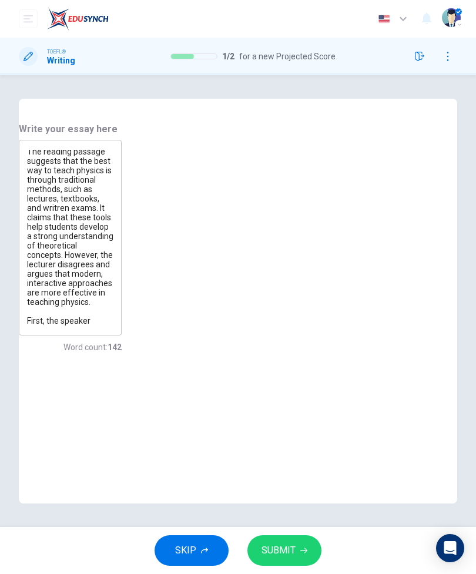
click at [113, 326] on textarea "The reading passage suggests that the best way to teach physics is through trad…" at bounding box center [70, 238] width 86 height 176
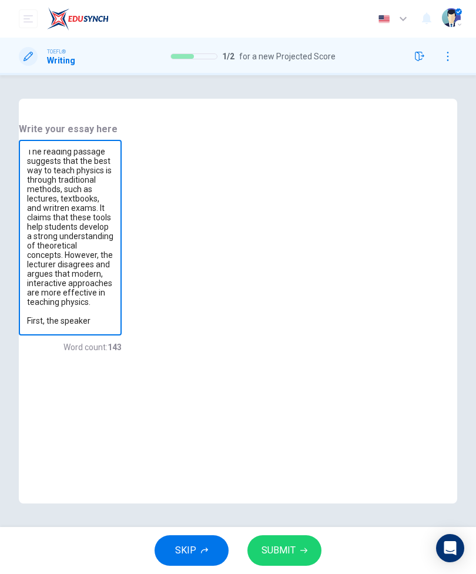
click at [113, 326] on textarea at bounding box center [70, 238] width 86 height 176
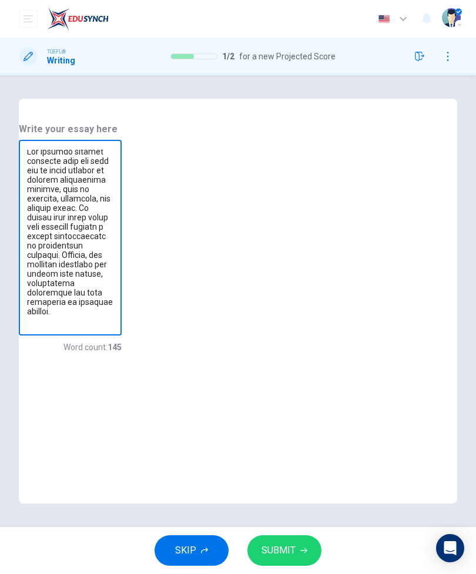
click at [113, 326] on textarea at bounding box center [70, 238] width 86 height 176
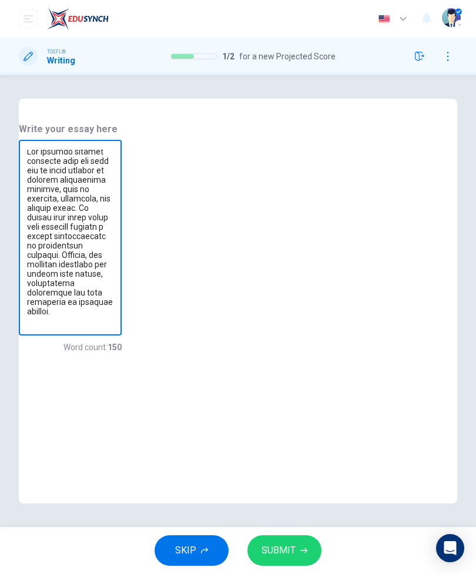
click at [113, 326] on textarea at bounding box center [70, 238] width 86 height 176
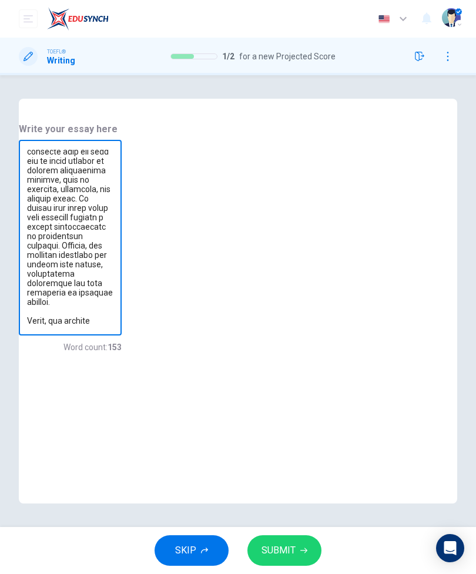
click at [113, 326] on textarea at bounding box center [70, 238] width 86 height 176
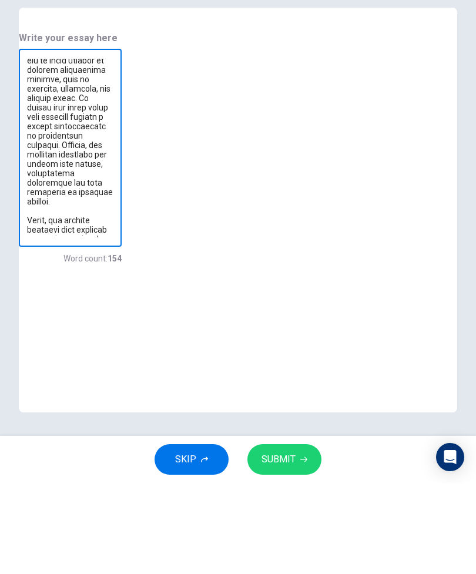
scroll to position [22, 0]
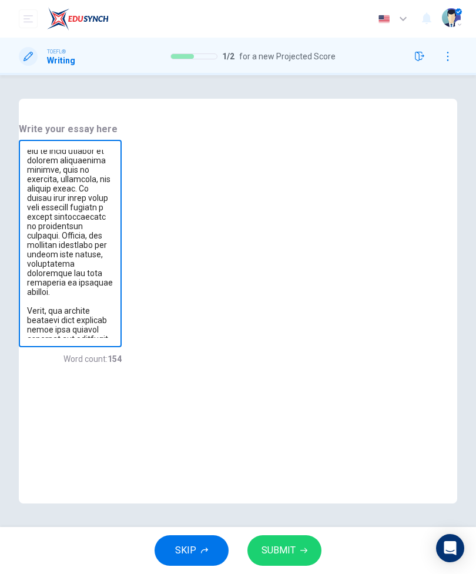
click at [113, 338] on textarea at bounding box center [70, 244] width 86 height 188
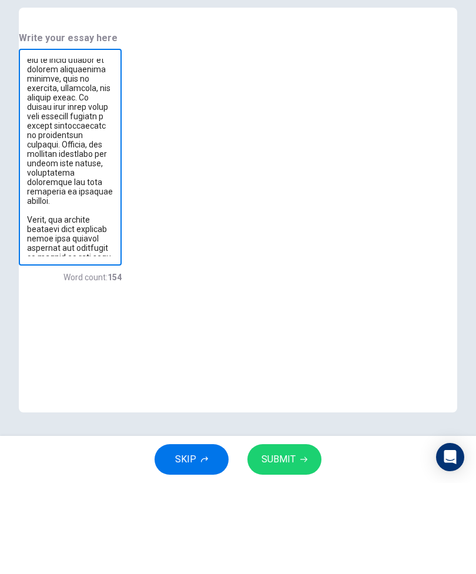
scroll to position [32, 0]
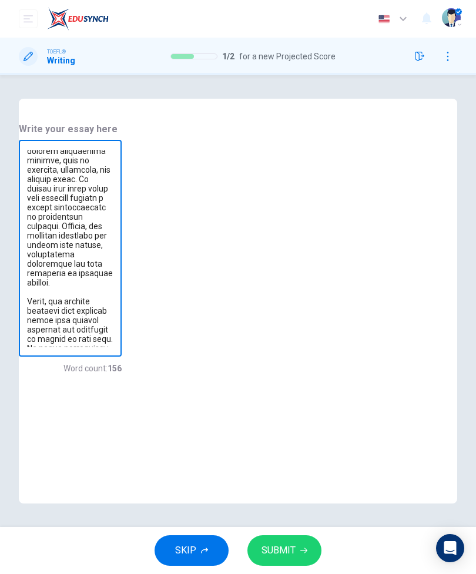
click at [113, 347] on textarea at bounding box center [70, 248] width 86 height 197
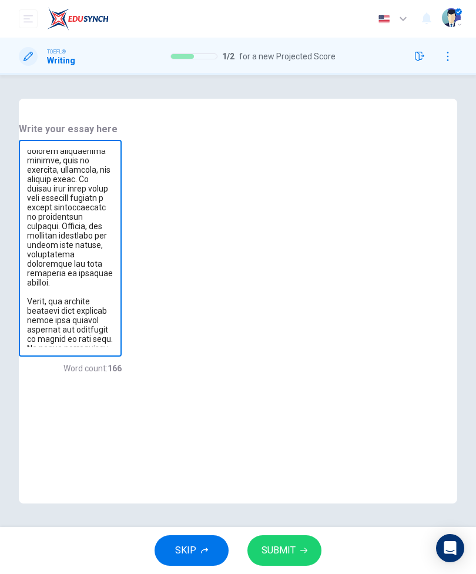
click at [113, 347] on textarea at bounding box center [70, 248] width 86 height 197
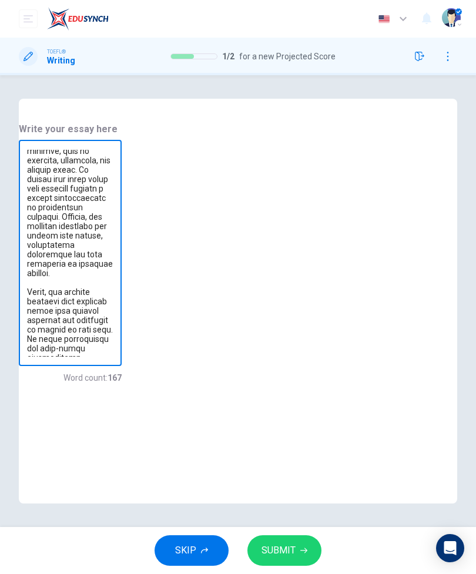
click at [113, 357] on textarea at bounding box center [70, 253] width 86 height 207
click at [113, 353] on textarea at bounding box center [70, 253] width 86 height 207
click at [113, 357] on textarea at bounding box center [70, 253] width 86 height 207
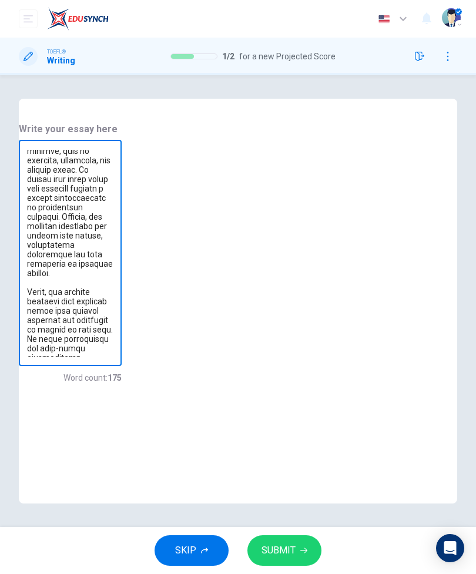
click at [113, 353] on textarea at bounding box center [70, 253] width 86 height 207
click at [113, 354] on textarea at bounding box center [70, 253] width 86 height 207
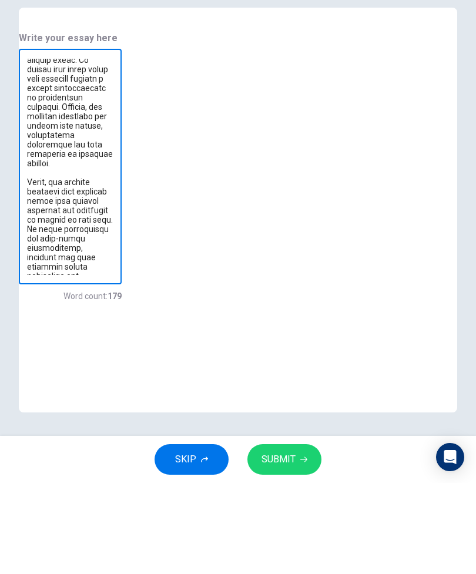
scroll to position [59, 0]
click at [400, 326] on div "Write your essay here x ​ Word count : 179" at bounding box center [238, 312] width 438 height 381
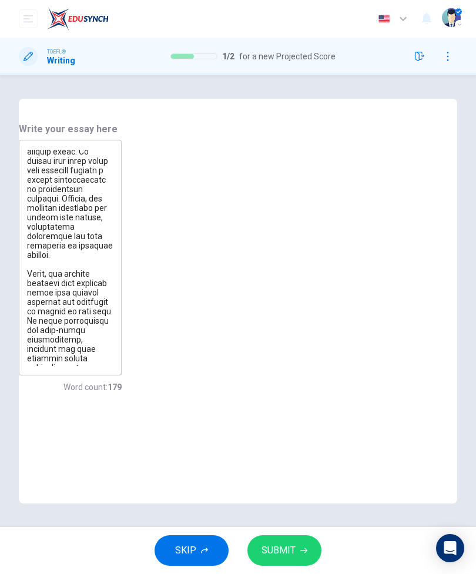
click at [289, 553] on span "SUBMIT" at bounding box center [279, 550] width 34 height 16
